Goal: Communication & Community: Share content

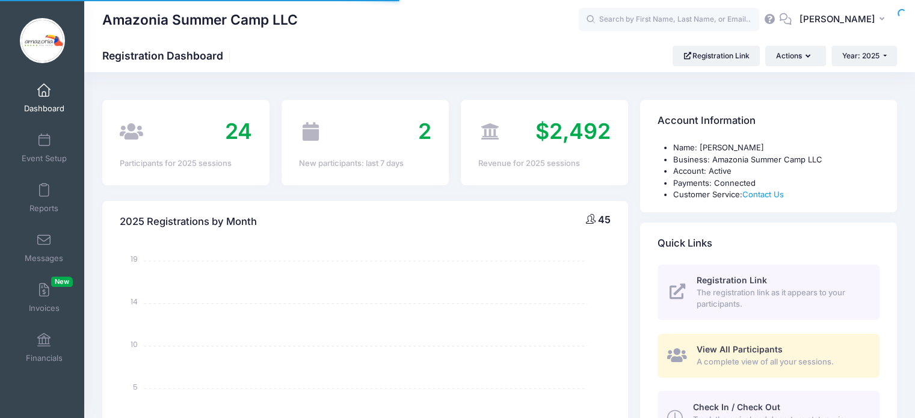
select select
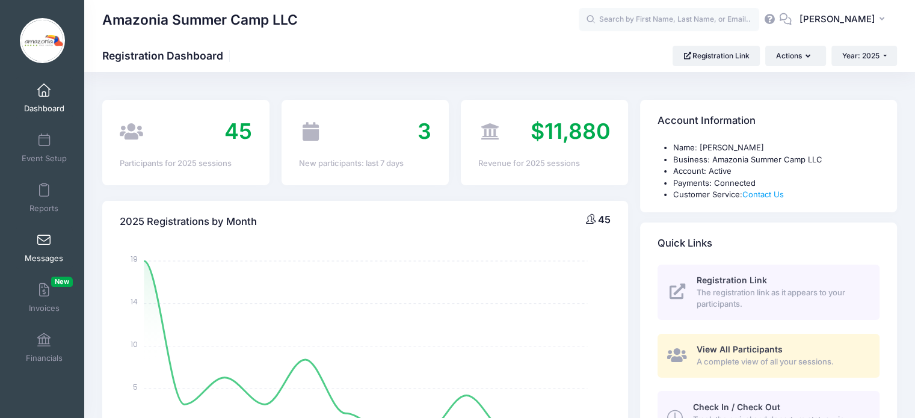
click at [38, 253] on span "Messages" at bounding box center [44, 258] width 38 height 10
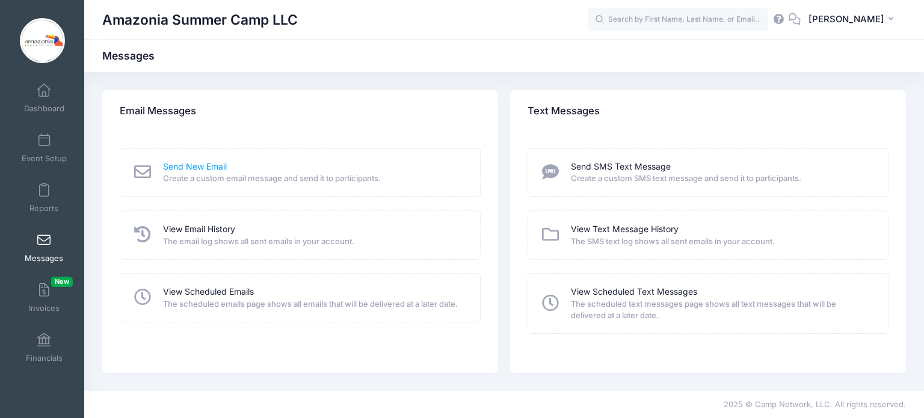
click at [215, 170] on link "Send New Email" at bounding box center [195, 167] width 64 height 13
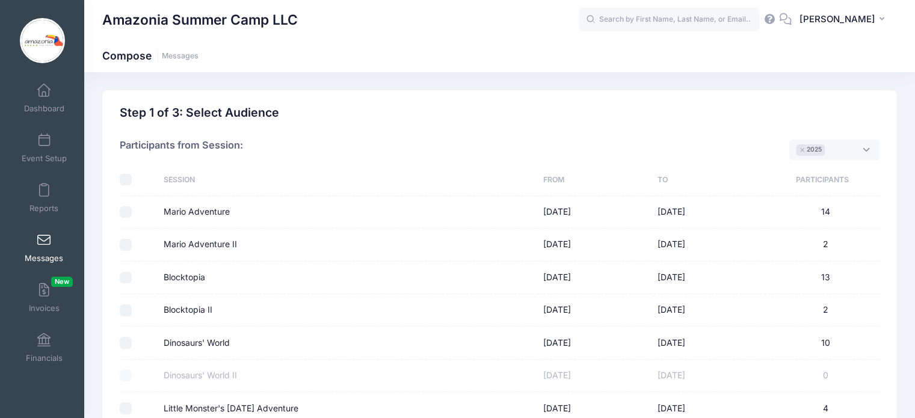
click at [123, 223] on td at bounding box center [139, 212] width 38 height 32
click at [126, 214] on input "Mario Adventure" at bounding box center [126, 212] width 12 height 12
checkbox input "true"
click at [121, 245] on input "Mario Adventure II" at bounding box center [126, 245] width 12 height 12
checkbox input "true"
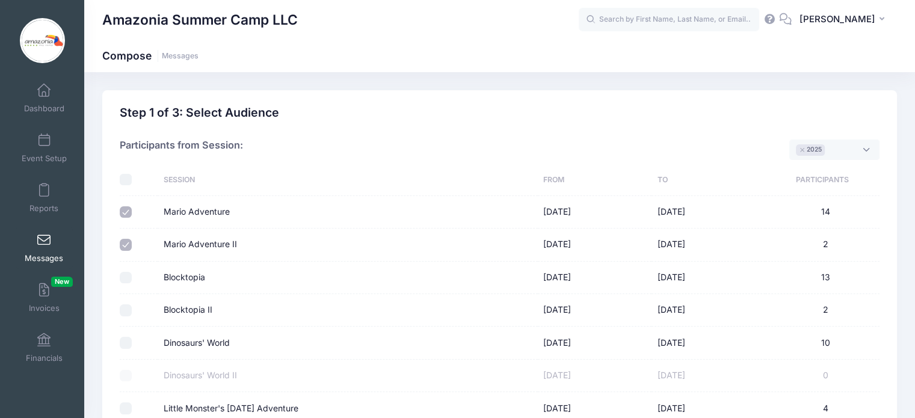
click at [127, 277] on input "Blocktopia" at bounding box center [126, 278] width 12 height 12
checkbox input "true"
click at [123, 313] on input "Blocktopia II" at bounding box center [126, 310] width 12 height 12
checkbox input "true"
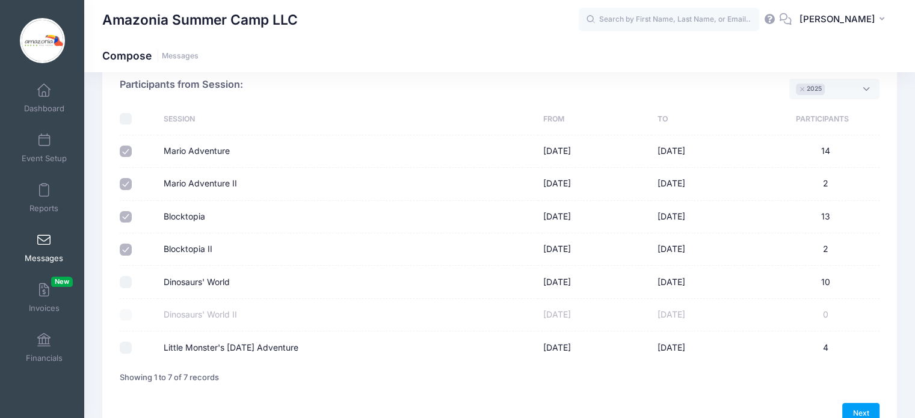
scroll to position [69, 0]
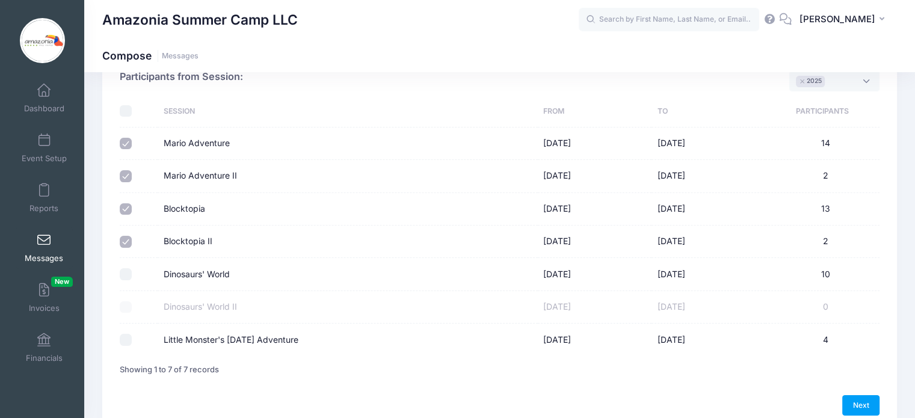
click at [130, 277] on div at bounding box center [136, 274] width 32 height 12
click at [125, 278] on input "Dinosaurs' World" at bounding box center [126, 274] width 12 height 12
checkbox input "true"
click at [868, 403] on link "Next" at bounding box center [860, 405] width 37 height 20
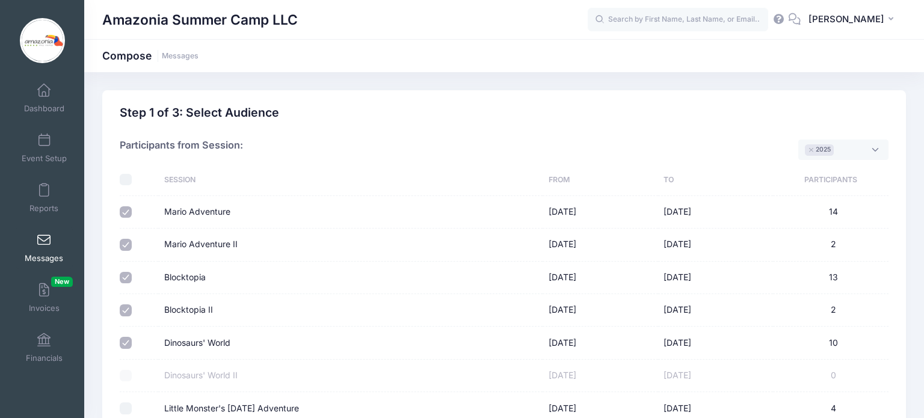
select select "50"
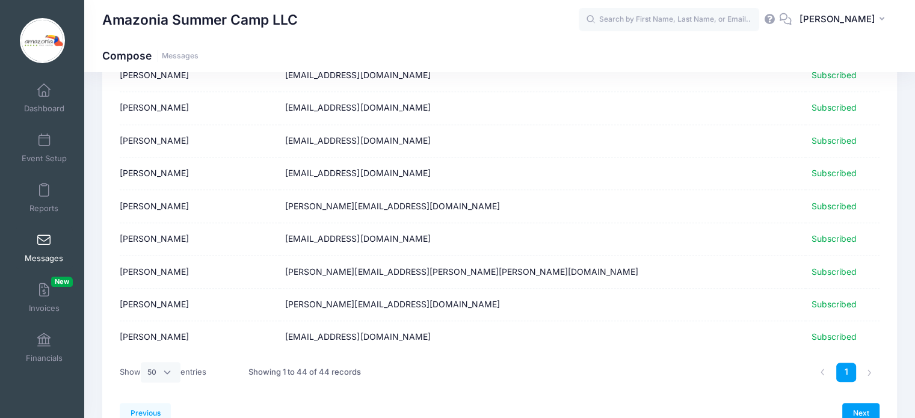
scroll to position [1328, 0]
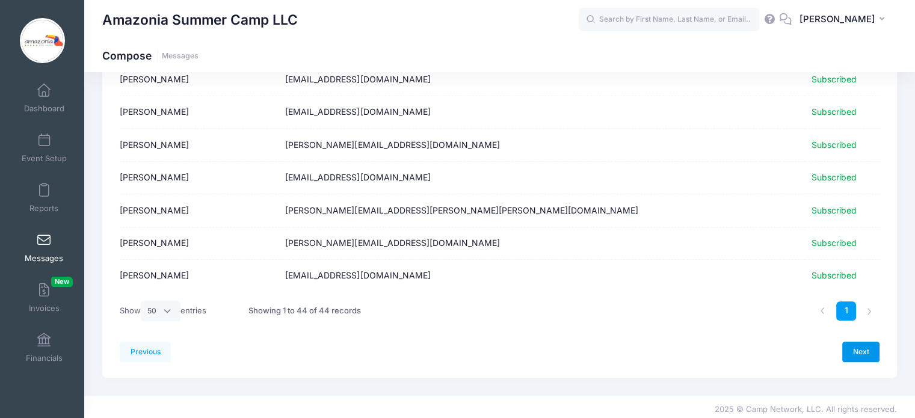
click at [862, 351] on link "Next" at bounding box center [860, 352] width 37 height 20
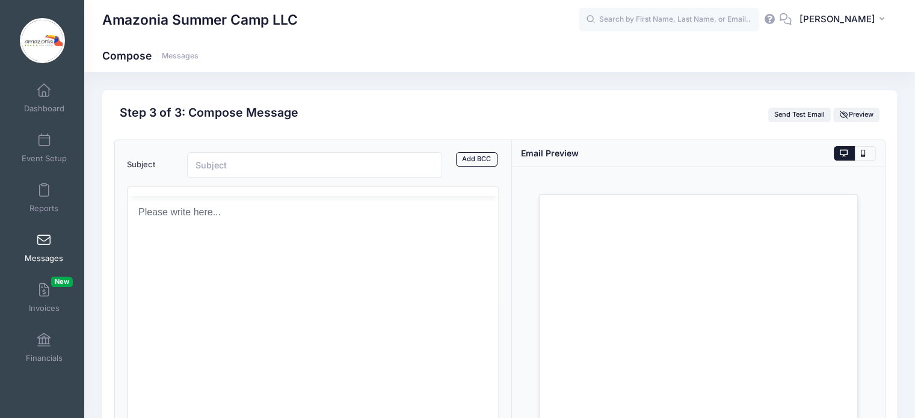
scroll to position [0, 0]
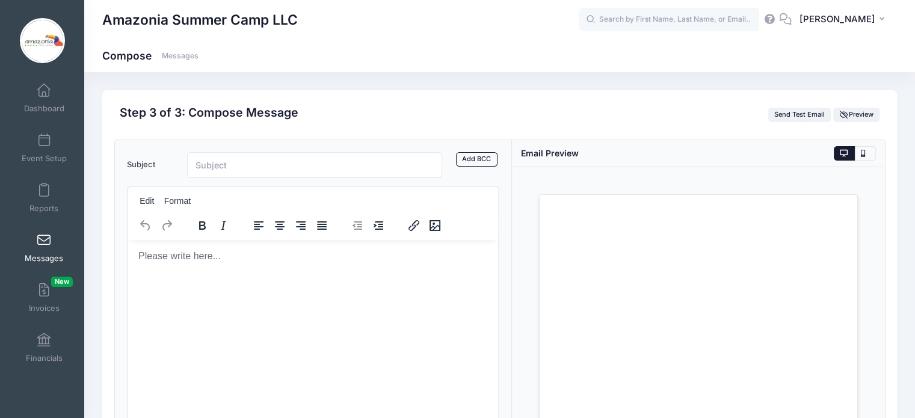
click at [203, 270] on html at bounding box center [312, 255] width 370 height 32
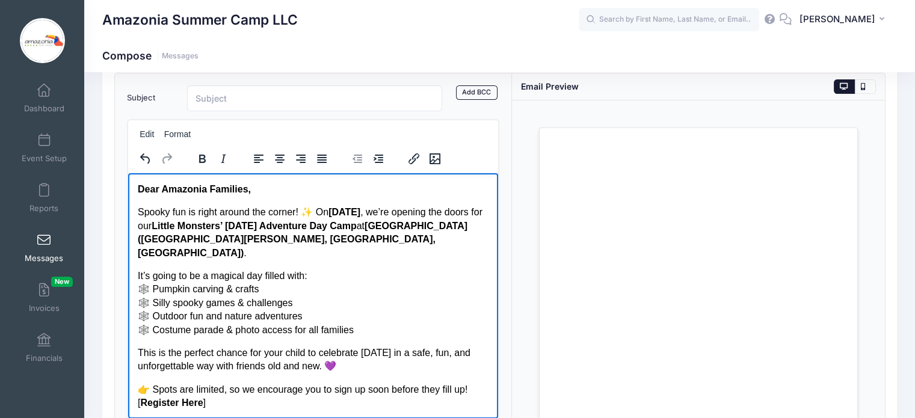
drag, startPoint x: 494, startPoint y: 267, endPoint x: 630, endPoint y: 374, distance: 173.5
drag, startPoint x: 333, startPoint y: 213, endPoint x: 437, endPoint y: 210, distance: 104.1
click at [437, 210] on p "Spooky fun is right around the corner! ✨ On Monday, October 13th , we’re openin…" at bounding box center [312, 232] width 351 height 54
click at [321, 254] on body "Dear Amazonia Families, Spooky fun is right around the corner! ✨ On Monday, Oct…" at bounding box center [312, 337] width 351 height 310
click at [315, 223] on strong "Little Monsters’ Halloween Adventure Day Camp" at bounding box center [253, 225] width 205 height 10
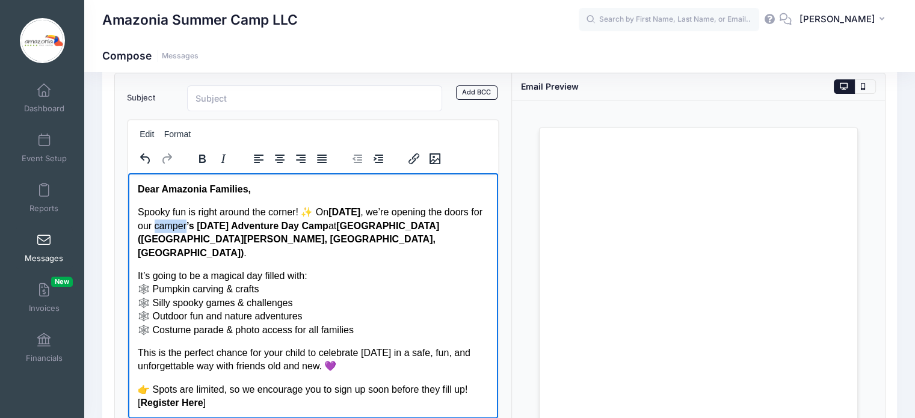
drag, startPoint x: 250, startPoint y: 226, endPoint x: 281, endPoint y: 224, distance: 31.3
click at [281, 224] on p "Spooky fun is right around the corner! ✨ On Monday, October 13th , we’re openin…" at bounding box center [312, 232] width 351 height 54
click at [203, 156] on icon "Bold" at bounding box center [202, 159] width 7 height 8
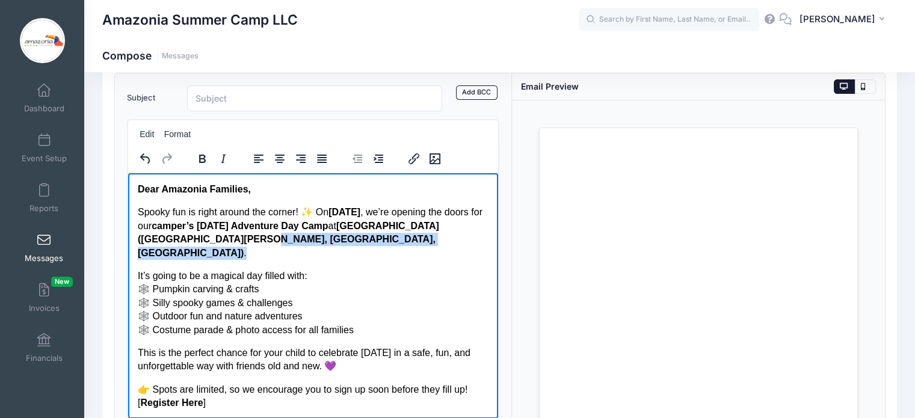
drag, startPoint x: 421, startPoint y: 244, endPoint x: 342, endPoint y: 239, distance: 79.5
click at [342, 239] on p "Spooky fun is right around the corner! ✨ On Monday, October 13th , we’re openin…" at bounding box center [312, 232] width 351 height 54
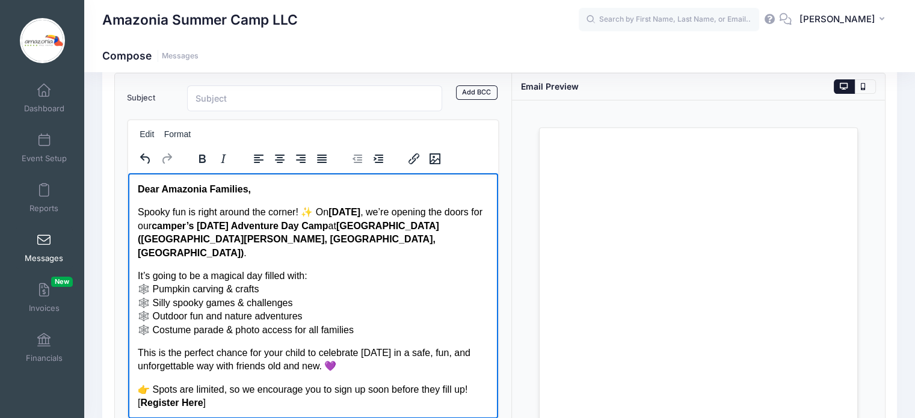
click at [408, 291] on p "It’s going to be a magical day filled with: 🕸️ Pumpkin carving & crafts 🕸️ Sill…" at bounding box center [312, 302] width 351 height 67
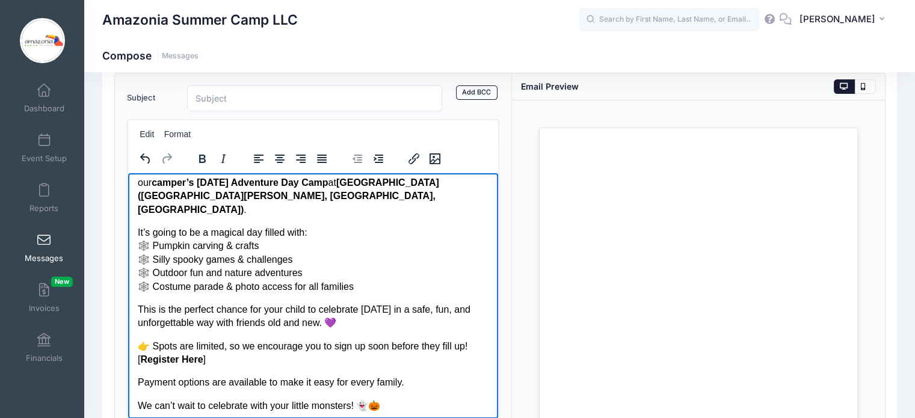
scroll to position [50, 0]
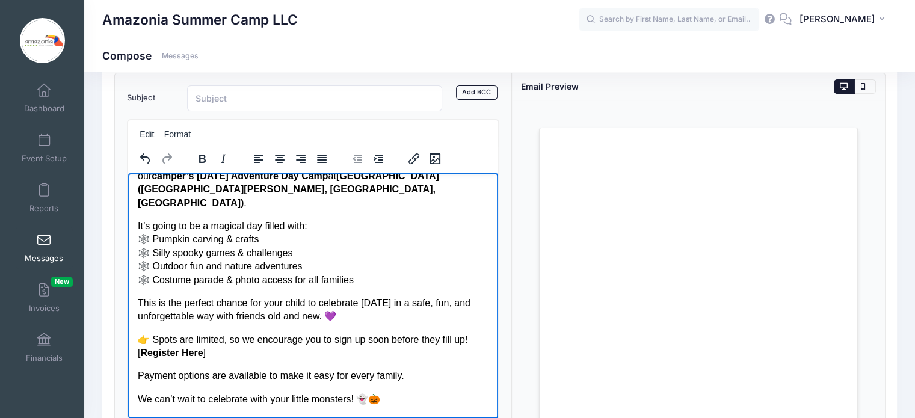
click at [223, 265] on p "It’s going to be a magical day filled with: 🕸️ Pumpkin carving & crafts 🕸️ Sill…" at bounding box center [312, 252] width 351 height 67
drag, startPoint x: 331, startPoint y: 272, endPoint x: 192, endPoint y: 268, distance: 139.0
click at [192, 268] on p "It’s going to be a magical day filled with: 🕸️ Pumpkin carving & crafts 🕸️ Sill…" at bounding box center [312, 252] width 351 height 67
click at [168, 301] on p "This is the perfect chance for your child to celebrate Halloween in a safe, fun…" at bounding box center [312, 309] width 351 height 27
drag, startPoint x: 213, startPoint y: 339, endPoint x: 134, endPoint y: 338, distance: 78.8
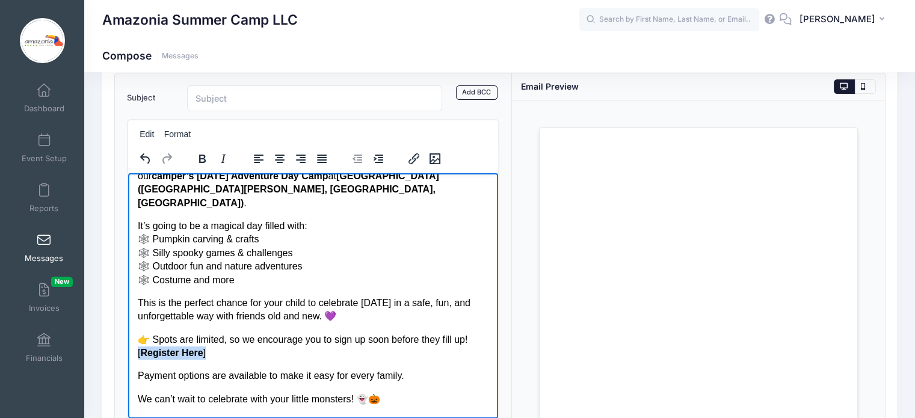
click at [134, 338] on html "Dear Amazonia Families, Spooky fun is right around the corner! ✨ On Monday, Oct…" at bounding box center [312, 287] width 370 height 329
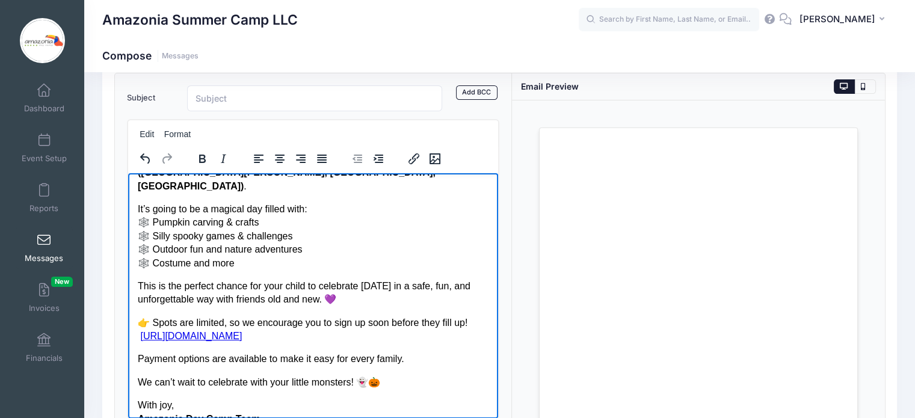
scroll to position [70, 0]
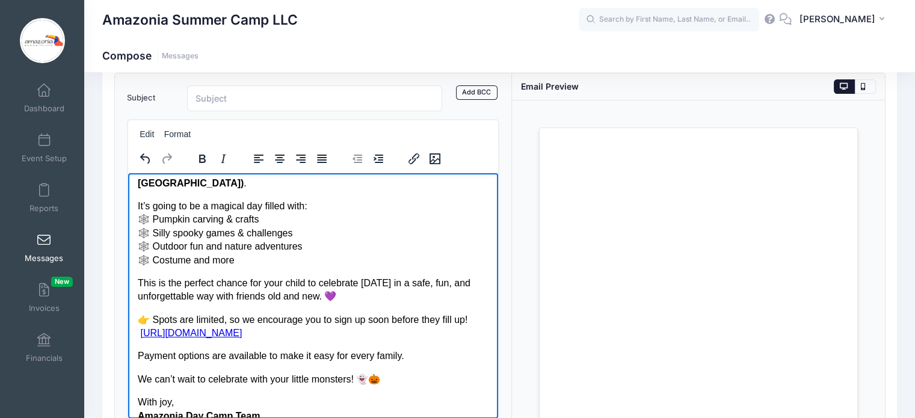
click at [351, 372] on p "We can’t wait to celebrate with your little monsters! 👻🎃" at bounding box center [312, 378] width 351 height 13
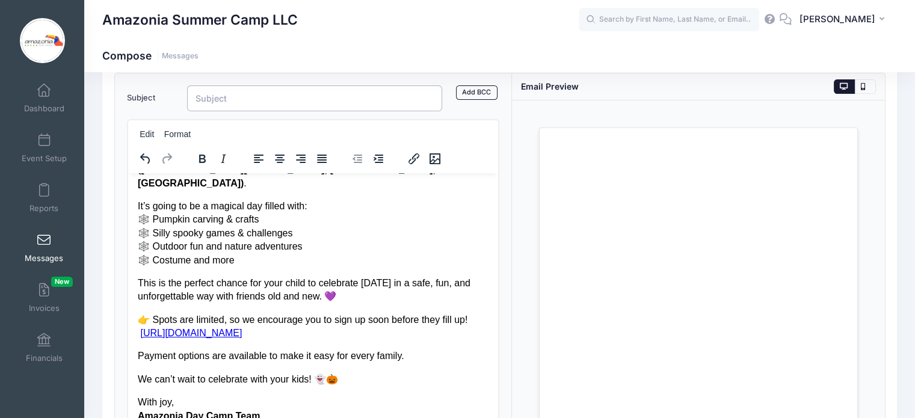
click at [309, 103] on input "Subject" at bounding box center [315, 98] width 256 height 26
paste input "🎃 Don’t Miss Out! Join Us for Our Halloween Day Camp 👻"
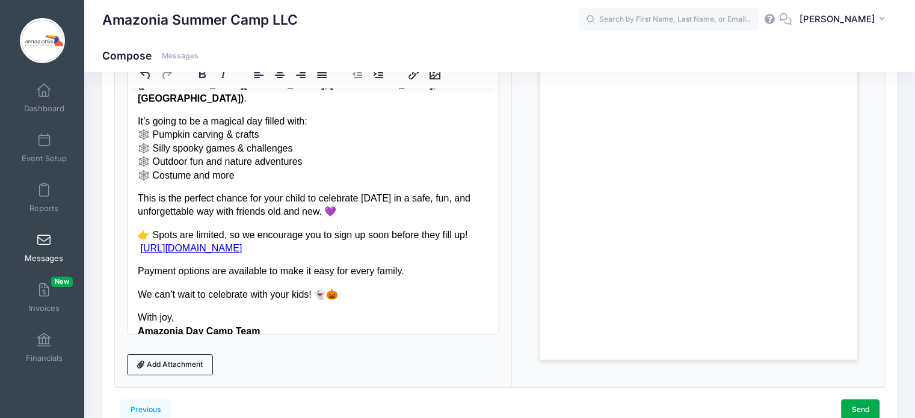
scroll to position [156, 0]
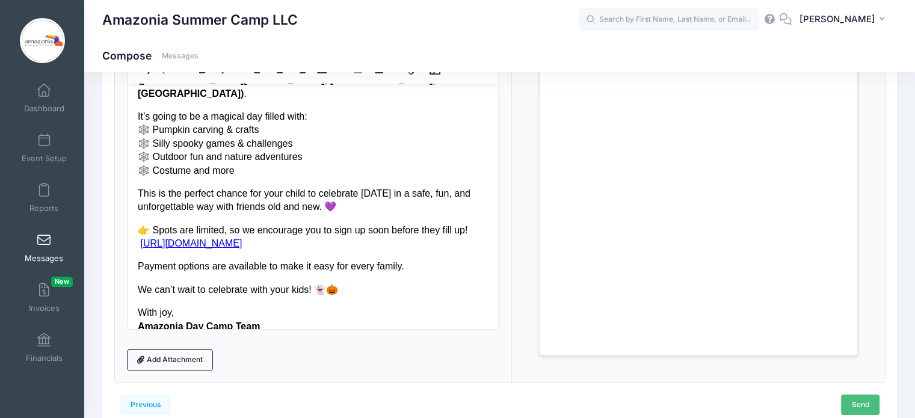
type input "🎃 Don’t Miss Out! Join Us for Our Halloween Day Camp 👻"
click at [853, 398] on link "Send" at bounding box center [860, 404] width 38 height 20
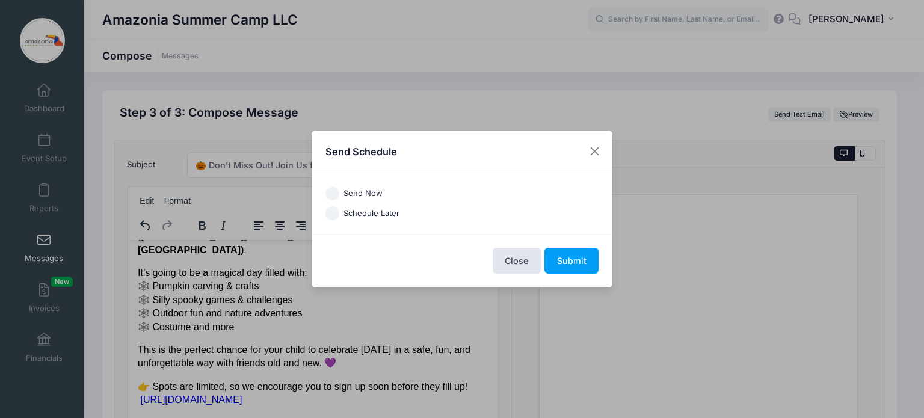
click at [331, 194] on input "Send Now" at bounding box center [332, 194] width 14 height 14
radio input "true"
click at [557, 265] on button "Submit" at bounding box center [571, 261] width 54 height 26
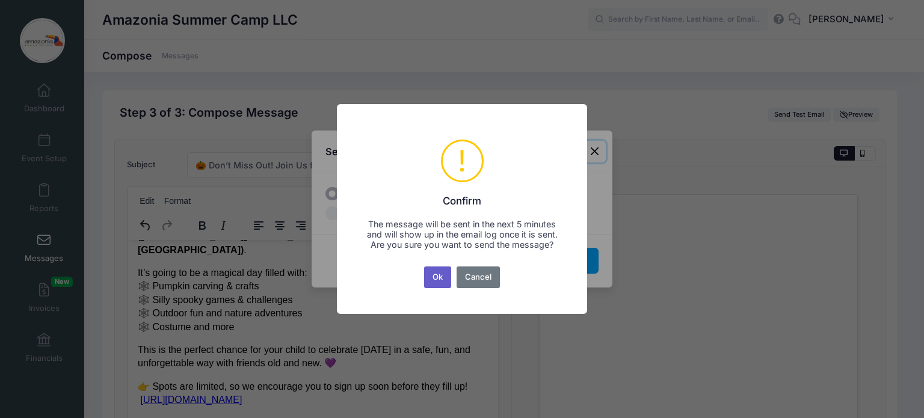
click at [435, 280] on button "Ok" at bounding box center [438, 277] width 28 height 22
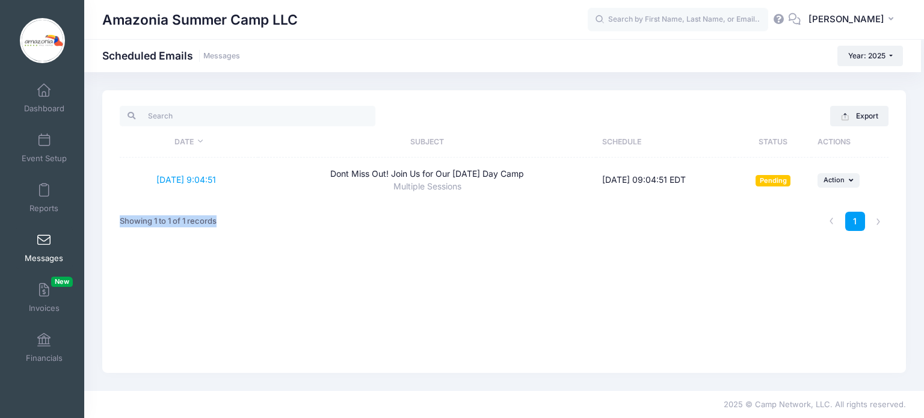
drag, startPoint x: 615, startPoint y: 245, endPoint x: 807, endPoint y: 207, distance: 195.7
click at [807, 207] on div "Export Date Subject Schedule Status Actions 9/17/2025 9:04:51 Dont Miss Out! Jo…" at bounding box center [503, 231] width 803 height 283
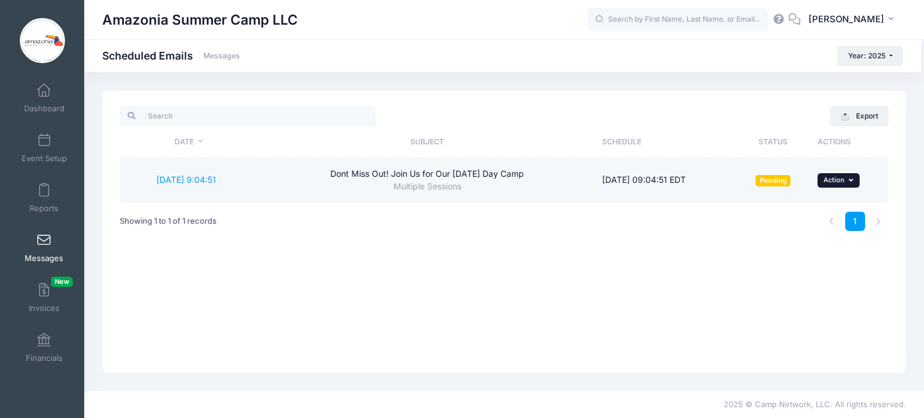
click at [850, 180] on icon "button" at bounding box center [852, 180] width 7 height 7
click at [806, 207] on link "Send Now" at bounding box center [814, 206] width 79 height 23
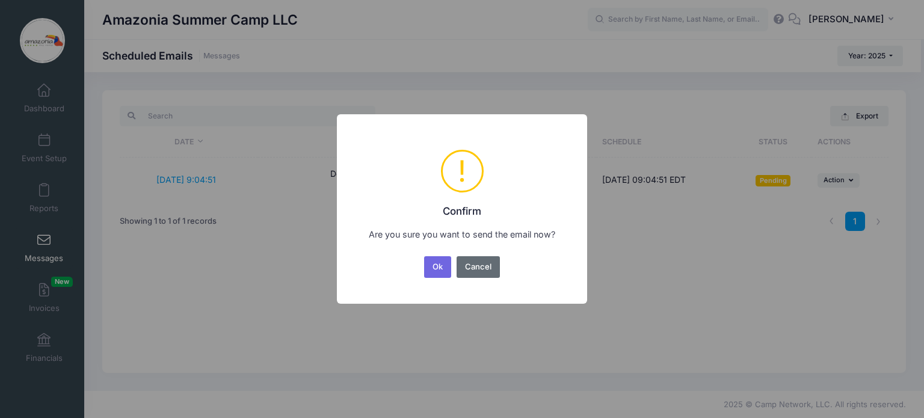
click at [483, 269] on button "Cancel" at bounding box center [478, 267] width 44 height 22
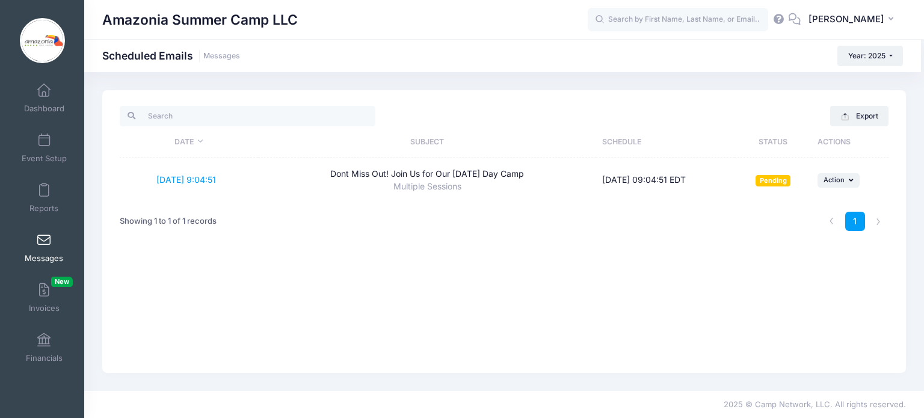
click at [797, 23] on icon at bounding box center [794, 19] width 13 height 8
click at [613, 260] on div "Export Date Subject Schedule Status Actions 9/17/2025 9:04:51 Dont Miss Out! Jo…" at bounding box center [503, 231] width 803 height 283
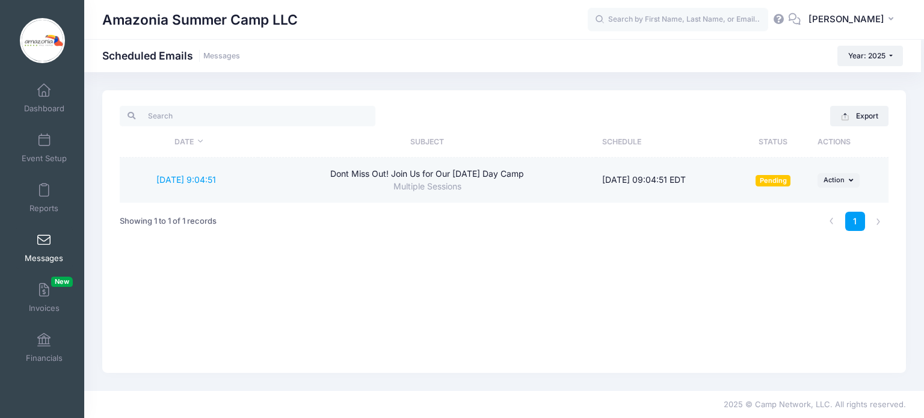
click at [772, 177] on span "Pending" at bounding box center [772, 180] width 35 height 11
click at [850, 182] on icon "button" at bounding box center [852, 180] width 7 height 7
click at [802, 209] on link "Send Now" at bounding box center [814, 206] width 79 height 23
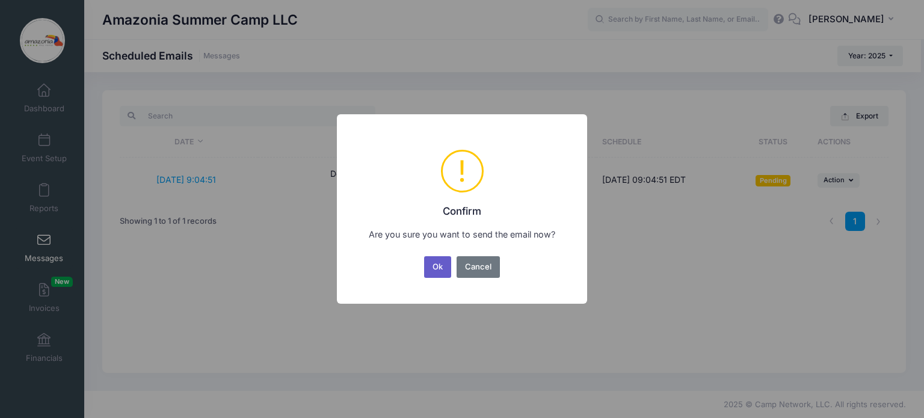
click at [436, 263] on button "Ok" at bounding box center [438, 267] width 28 height 22
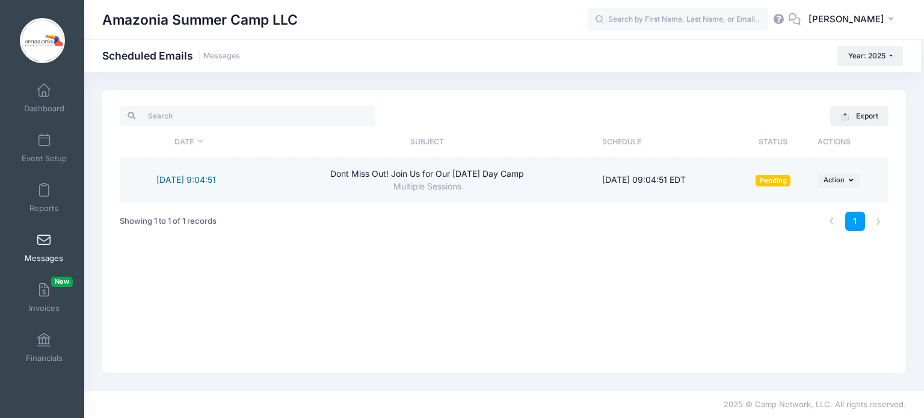
click at [199, 184] on link "9/17/2025 9:04:51" at bounding box center [186, 179] width 60 height 10
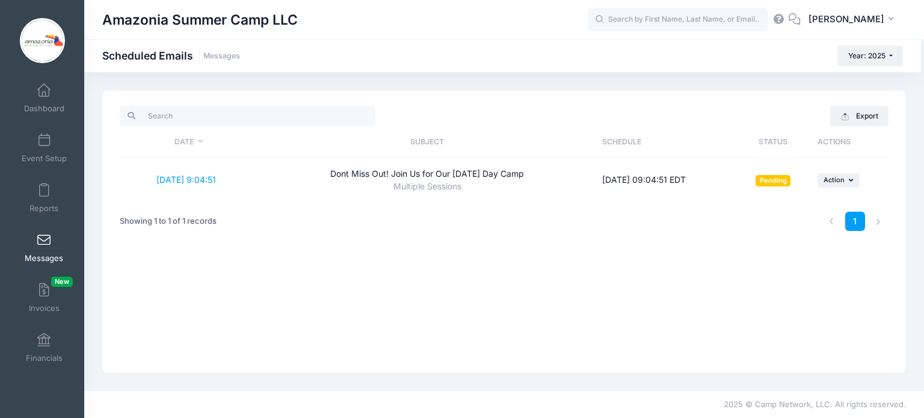
click at [800, 19] on icon at bounding box center [794, 19] width 13 height 8
click at [618, 244] on div "Export Date Subject Schedule Status Actions 9/17/2025 9:04:51 Dont Miss Out! Jo…" at bounding box center [503, 231] width 803 height 283
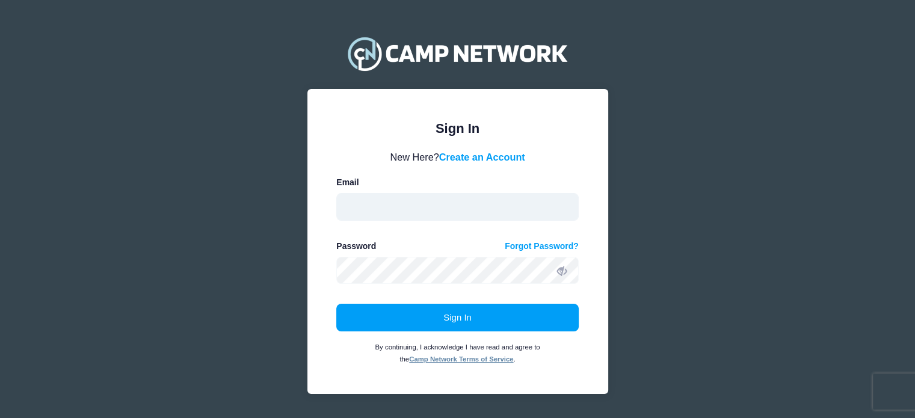
click at [453, 195] on input "email" at bounding box center [457, 207] width 242 height 28
type input "amazoniasummercamp@gmail.com"
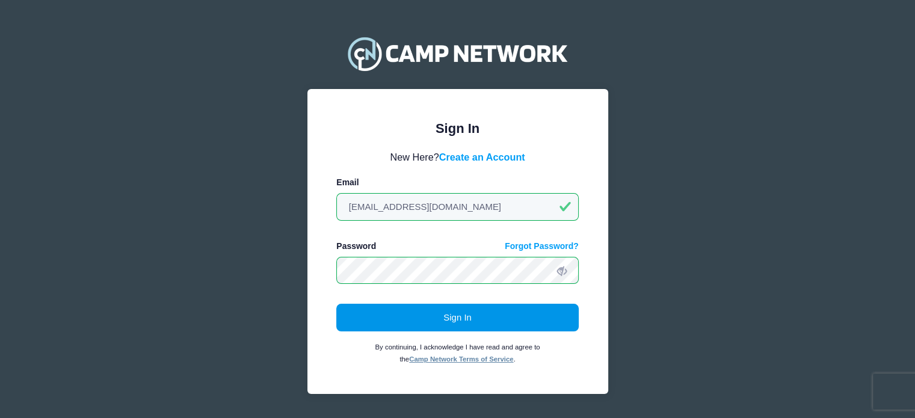
click at [438, 316] on button "Sign In" at bounding box center [457, 318] width 242 height 28
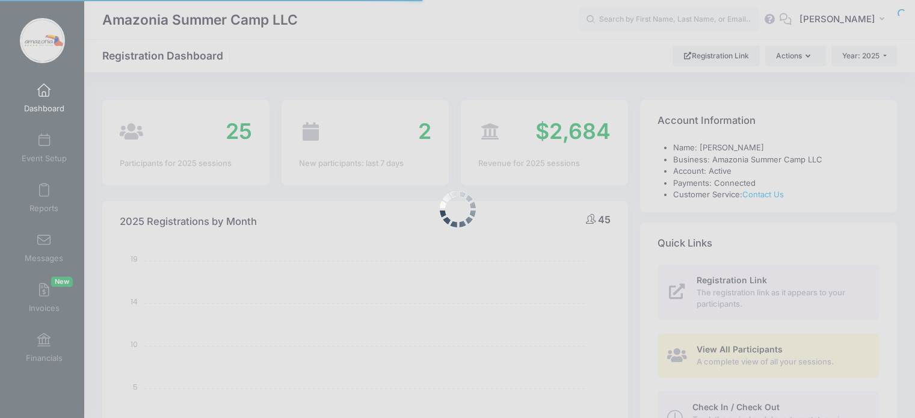
select select
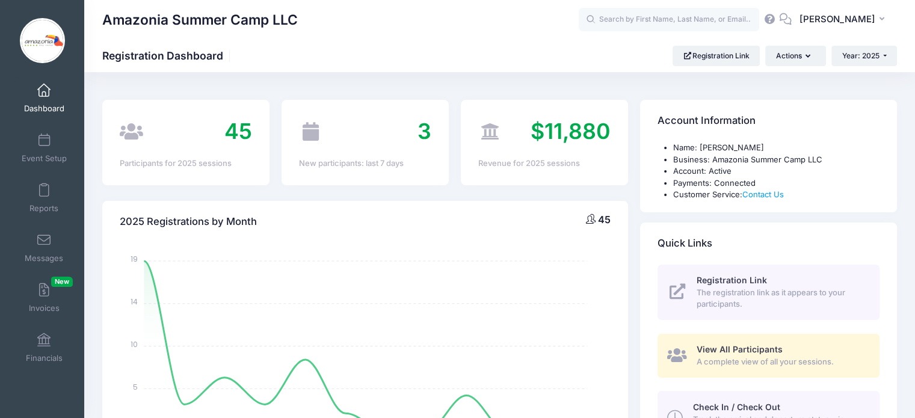
click at [38, 108] on span "Dashboard" at bounding box center [44, 108] width 40 height 10
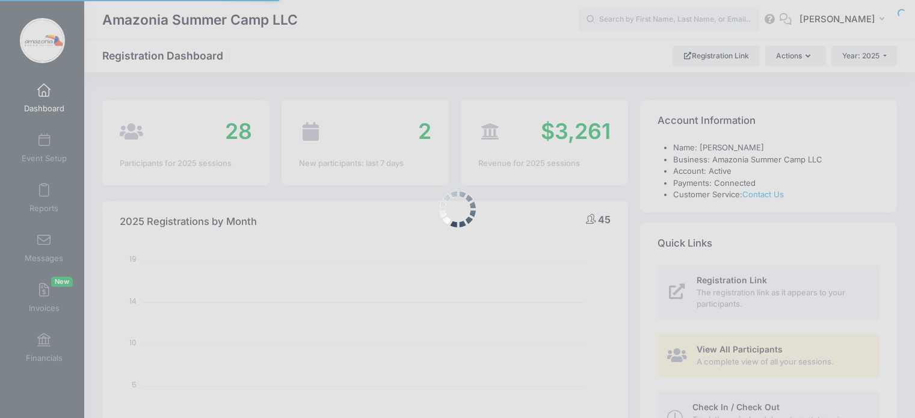
select select
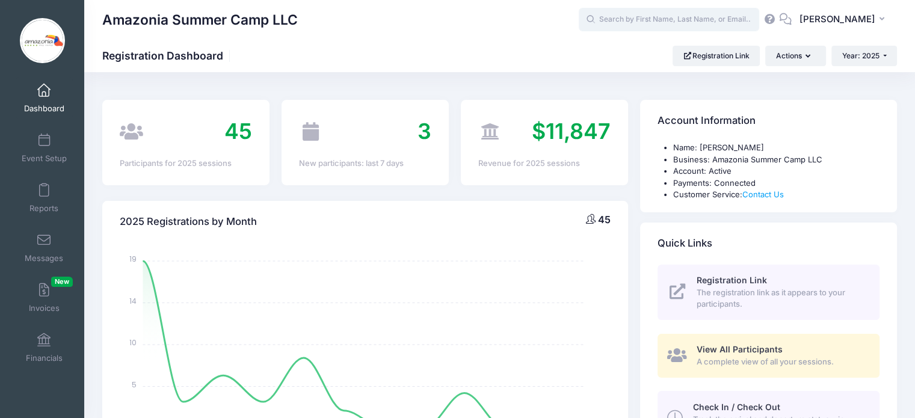
click at [689, 28] on input "text" at bounding box center [669, 20] width 180 height 24
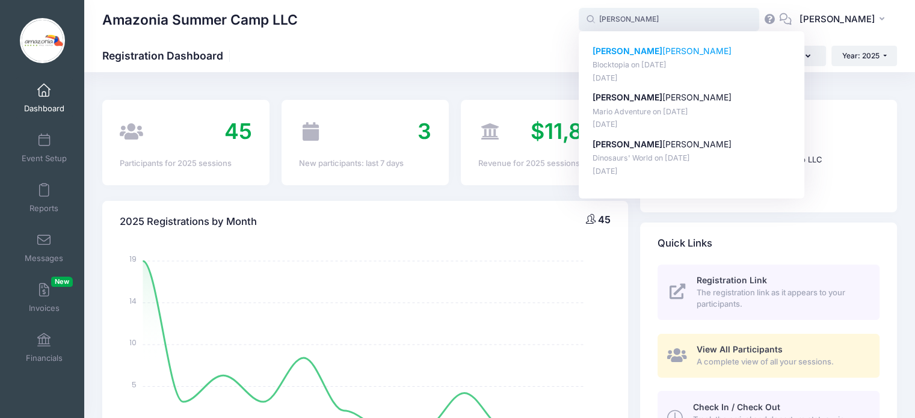
click at [645, 59] on div "Casalena Dunson Blocktopia on Jul-14, 2025 Mar-31, 2025" at bounding box center [691, 64] width 198 height 38
type input "Casalena Dunson (Blocktopia, Jul-14, 2025)"
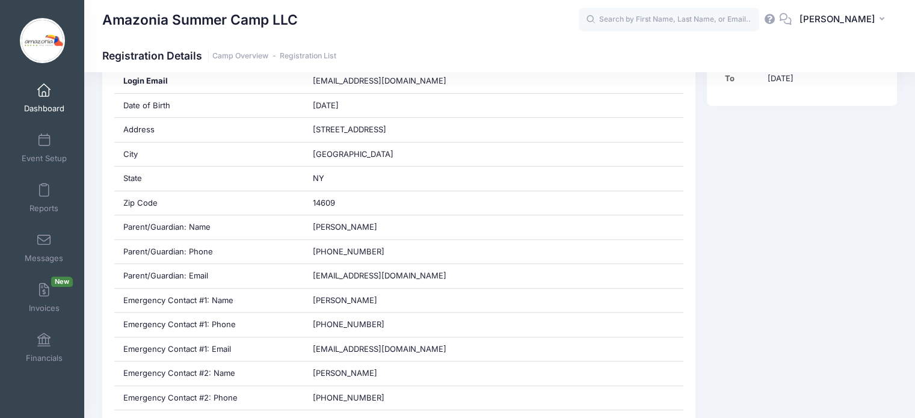
scroll to position [381, 0]
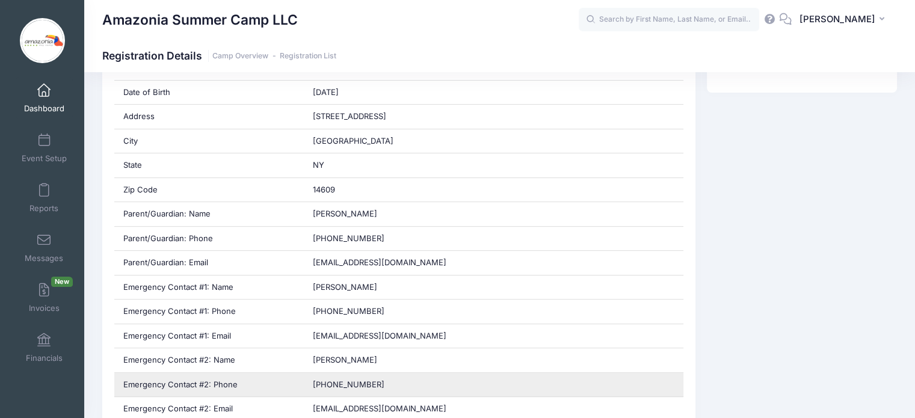
click at [165, 380] on div "Emergency Contact #2: Phone" at bounding box center [209, 385] width 190 height 24
